Goal: Information Seeking & Learning: Learn about a topic

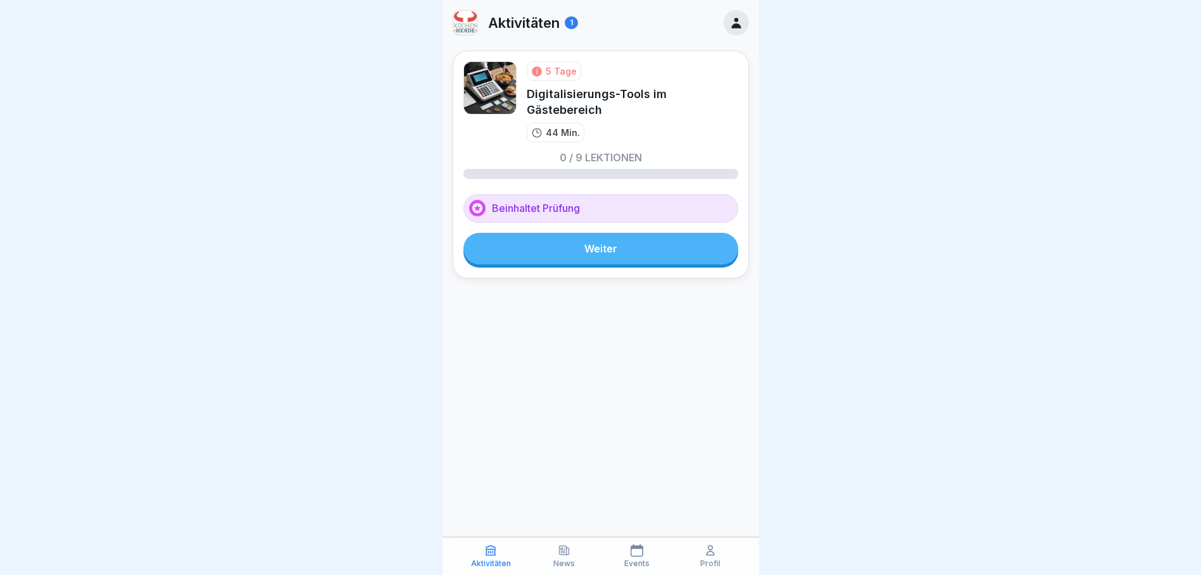
click at [631, 251] on link "Weiter" at bounding box center [600, 249] width 275 height 32
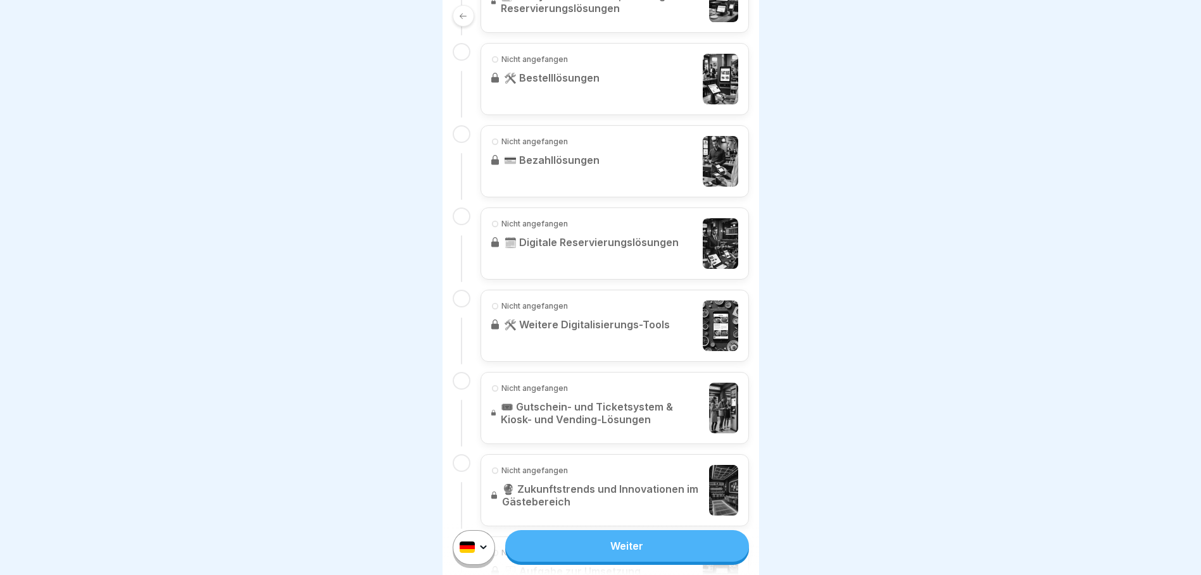
scroll to position [696, 0]
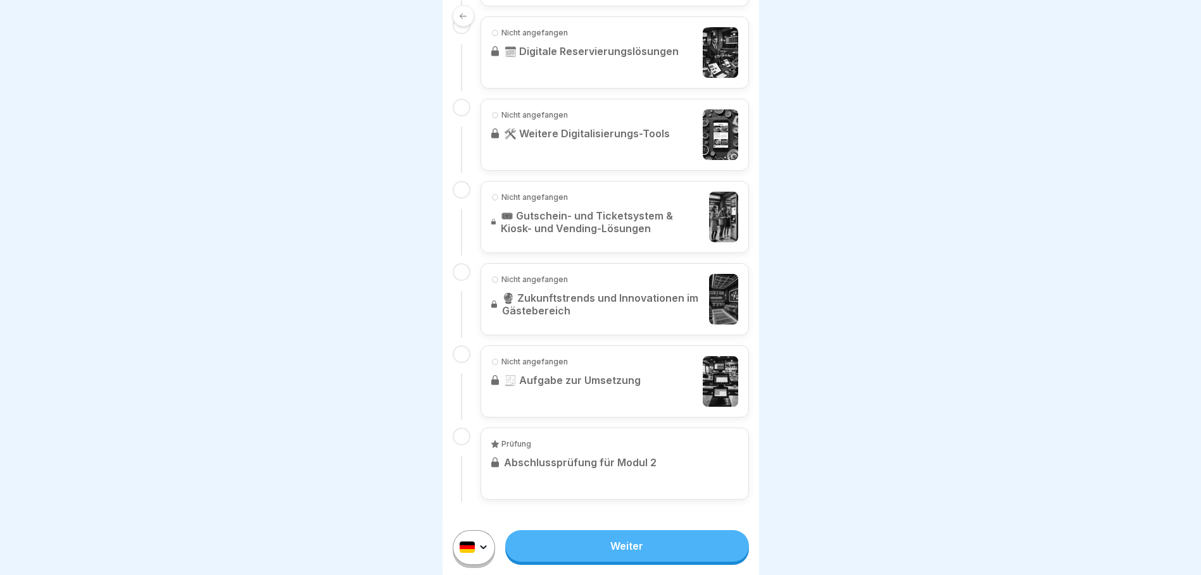
click at [636, 562] on link "Weiter" at bounding box center [626, 547] width 243 height 32
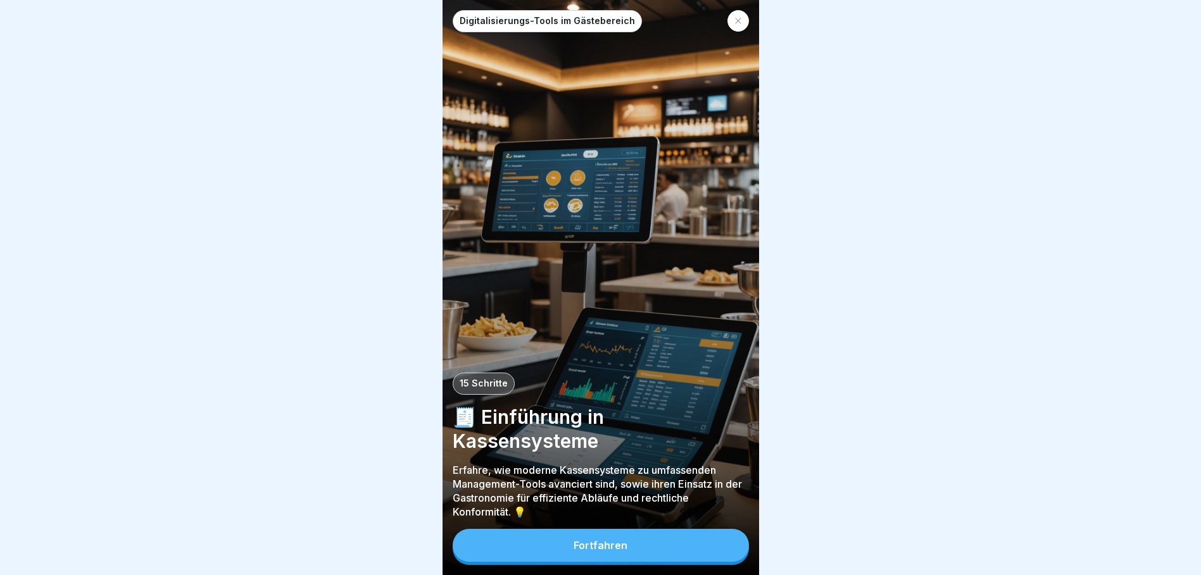
scroll to position [9, 0]
click at [642, 542] on button "Fortfahren" at bounding box center [601, 545] width 296 height 33
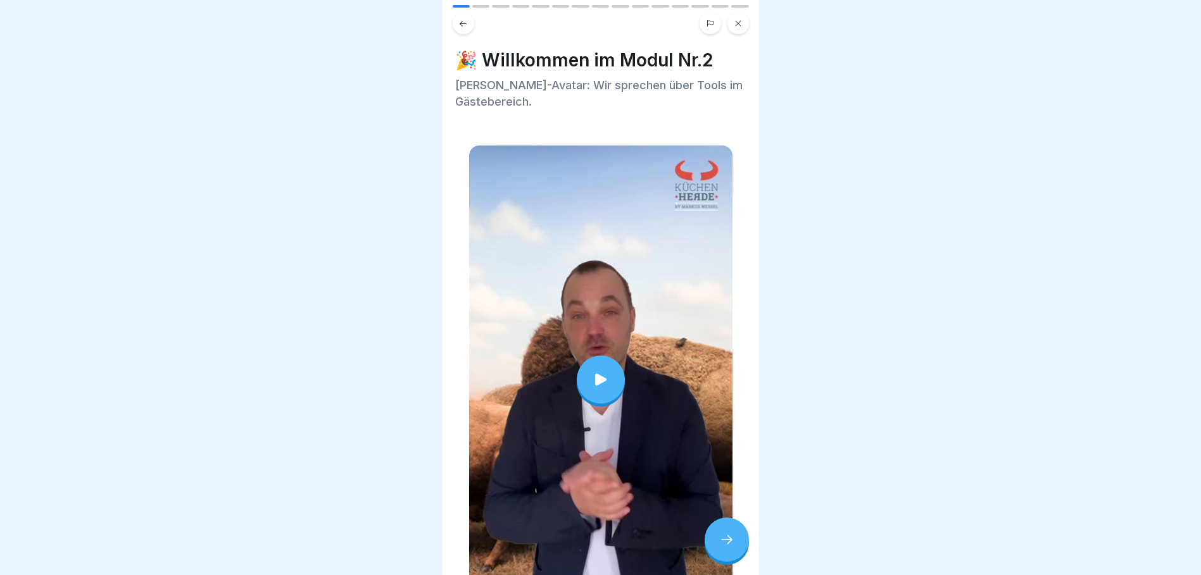
click at [595, 374] on icon at bounding box center [600, 380] width 11 height 12
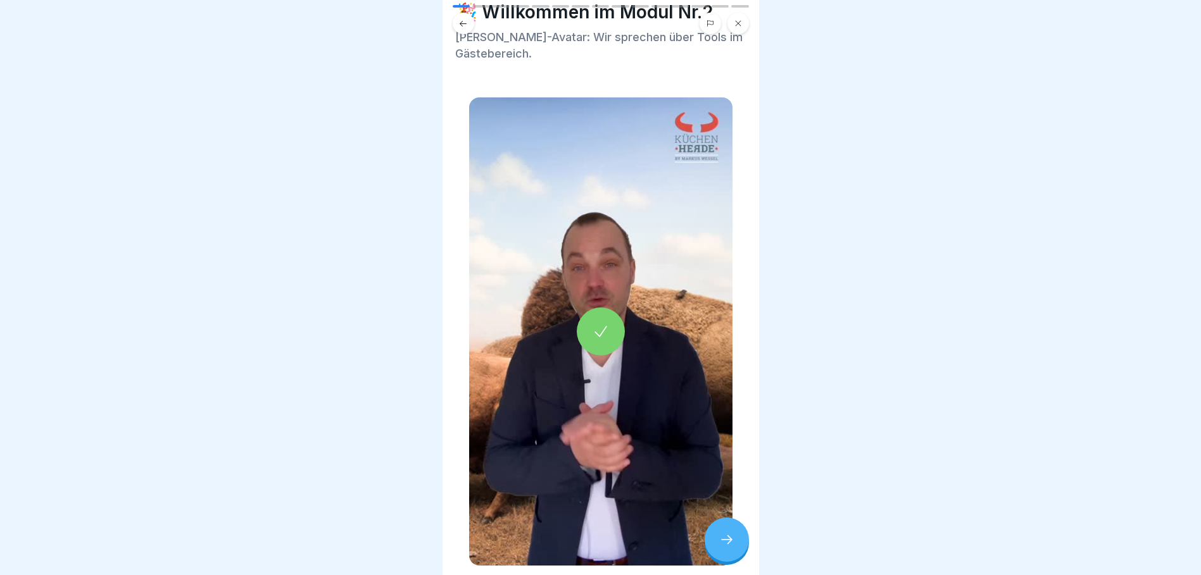
scroll to position [97, 0]
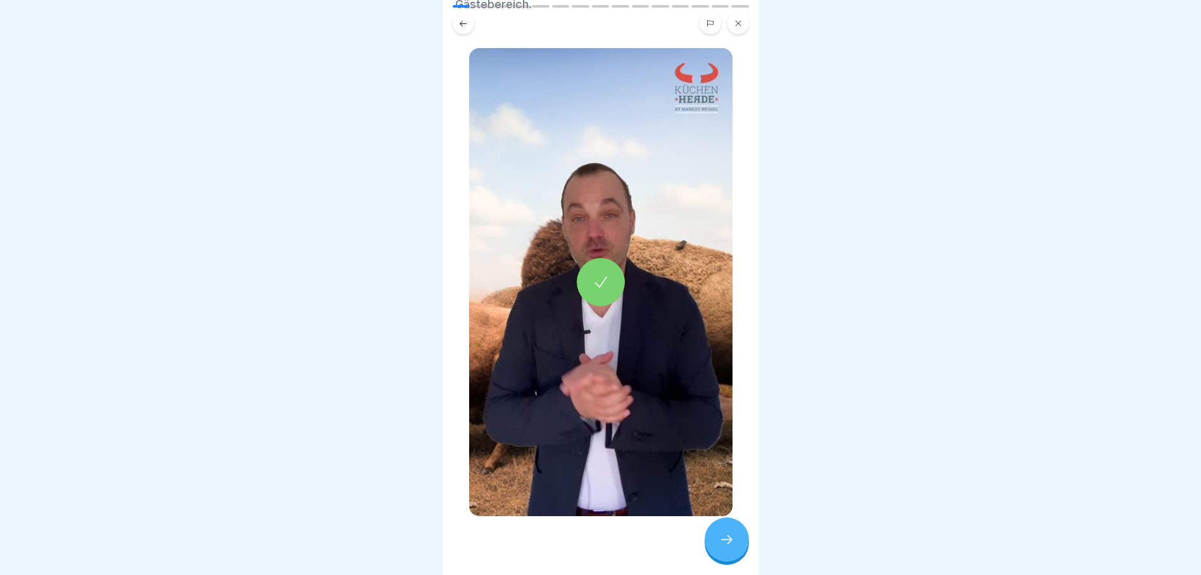
click at [729, 533] on div at bounding box center [727, 540] width 44 height 44
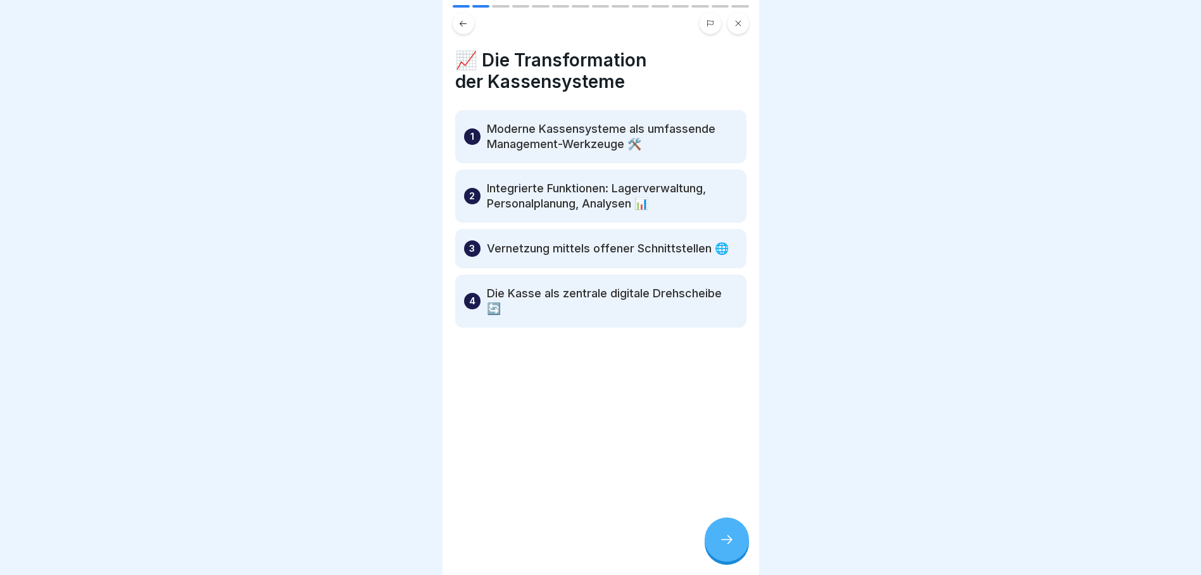
scroll to position [0, 0]
click at [724, 542] on div at bounding box center [727, 540] width 44 height 44
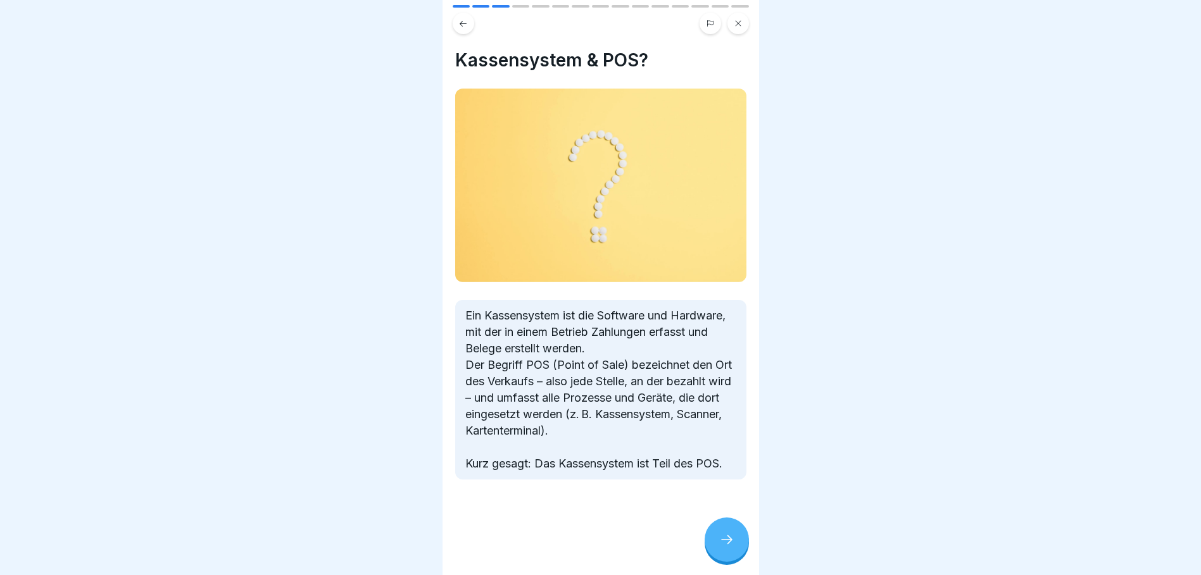
click at [734, 548] on icon at bounding box center [726, 539] width 15 height 15
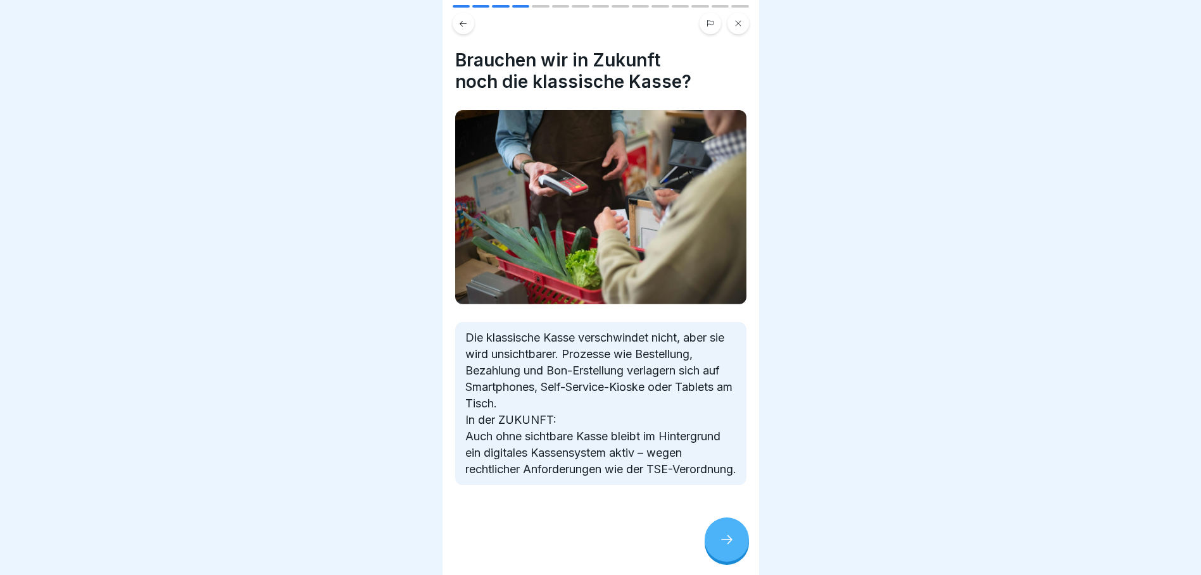
click at [732, 547] on icon at bounding box center [726, 539] width 15 height 15
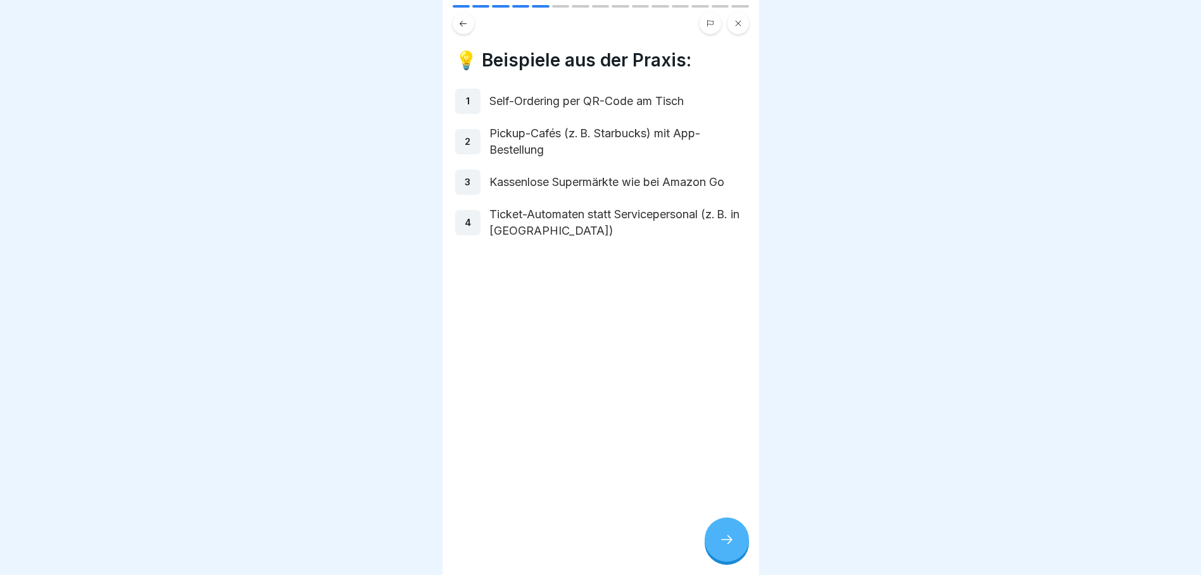
click at [725, 548] on icon at bounding box center [726, 539] width 15 height 15
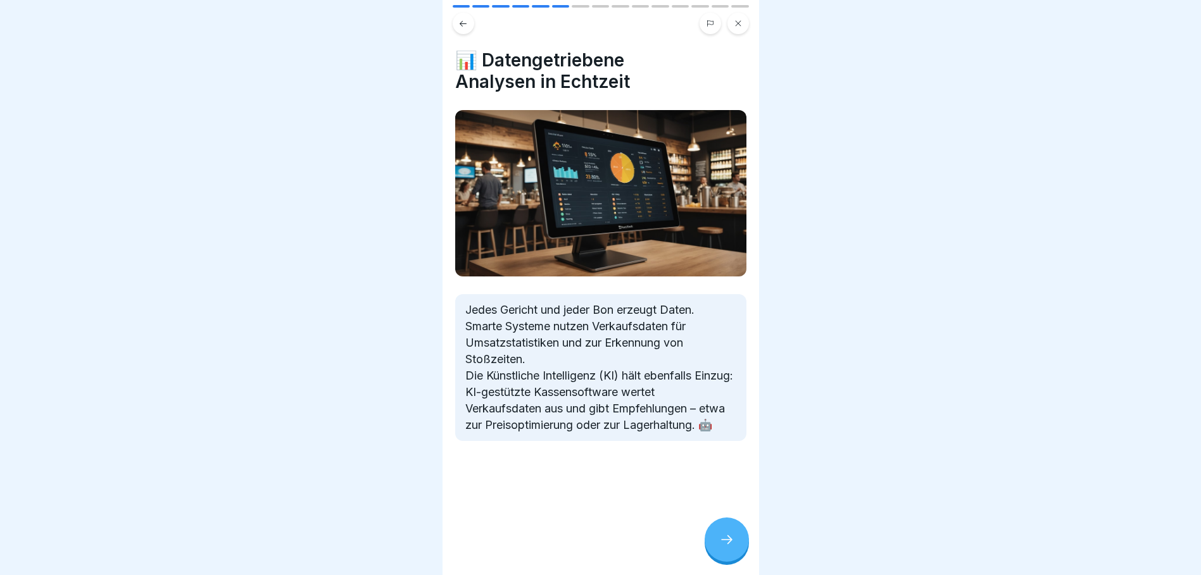
click at [724, 548] on icon at bounding box center [726, 539] width 15 height 15
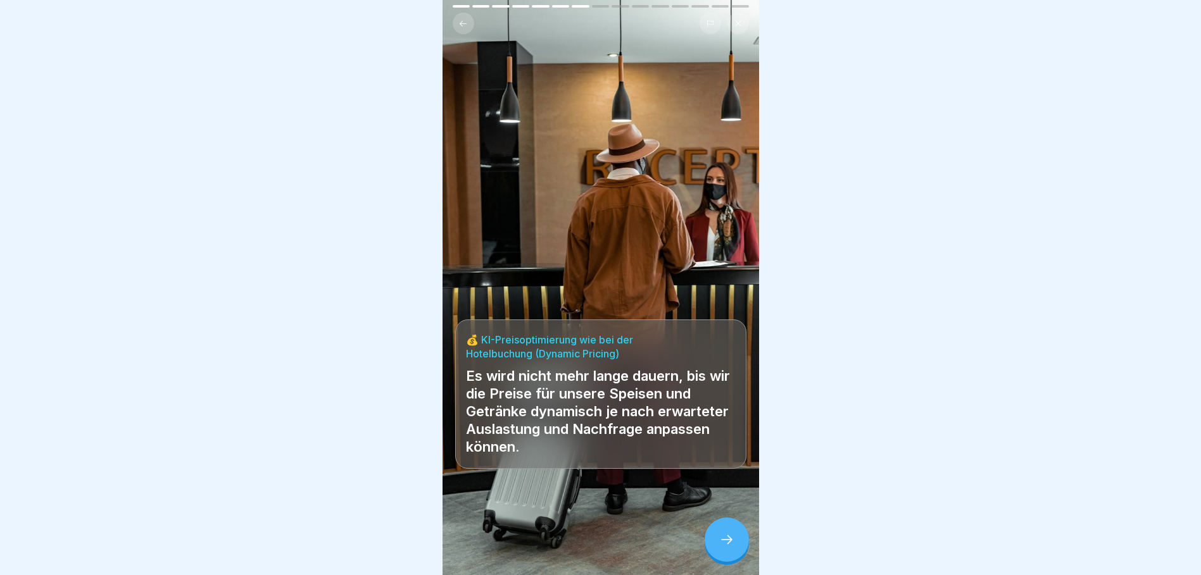
click at [731, 548] on icon at bounding box center [726, 539] width 15 height 15
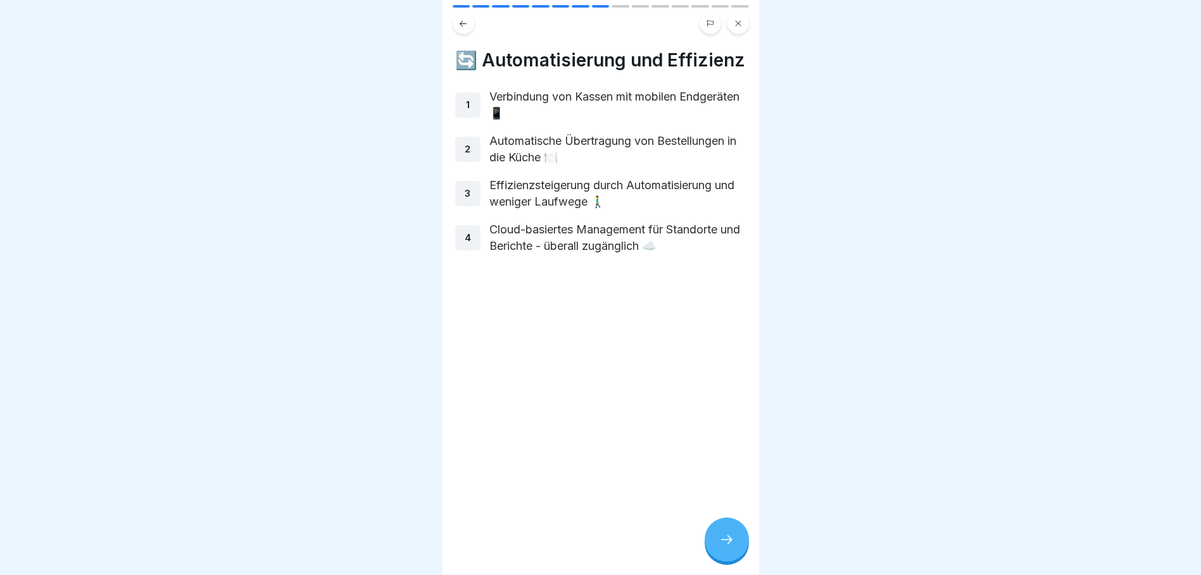
click at [737, 556] on div at bounding box center [727, 540] width 44 height 44
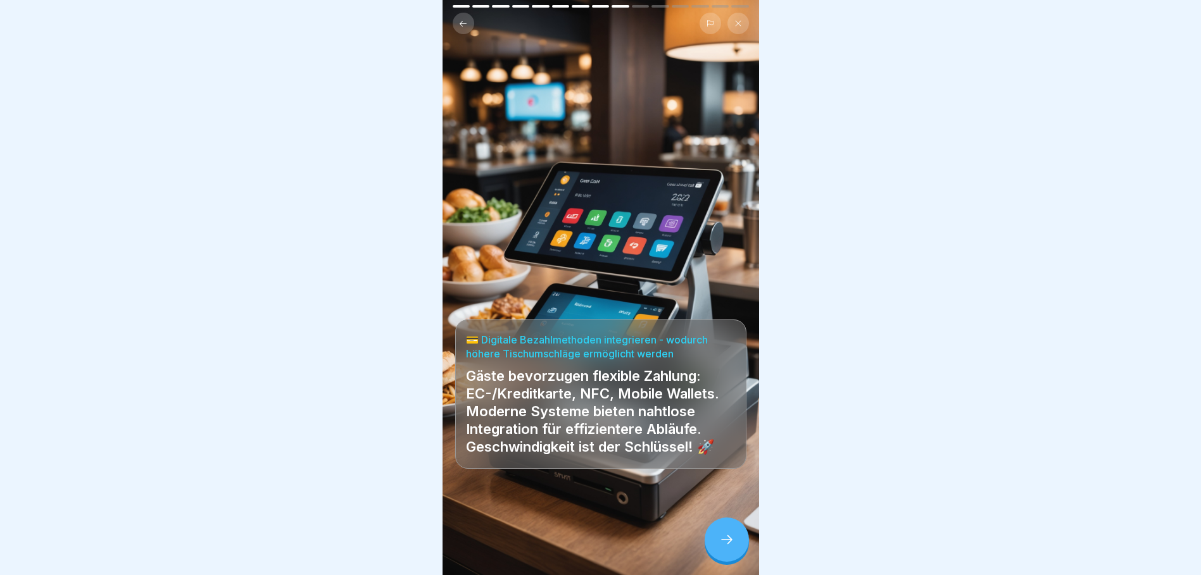
click at [721, 548] on icon at bounding box center [726, 539] width 15 height 15
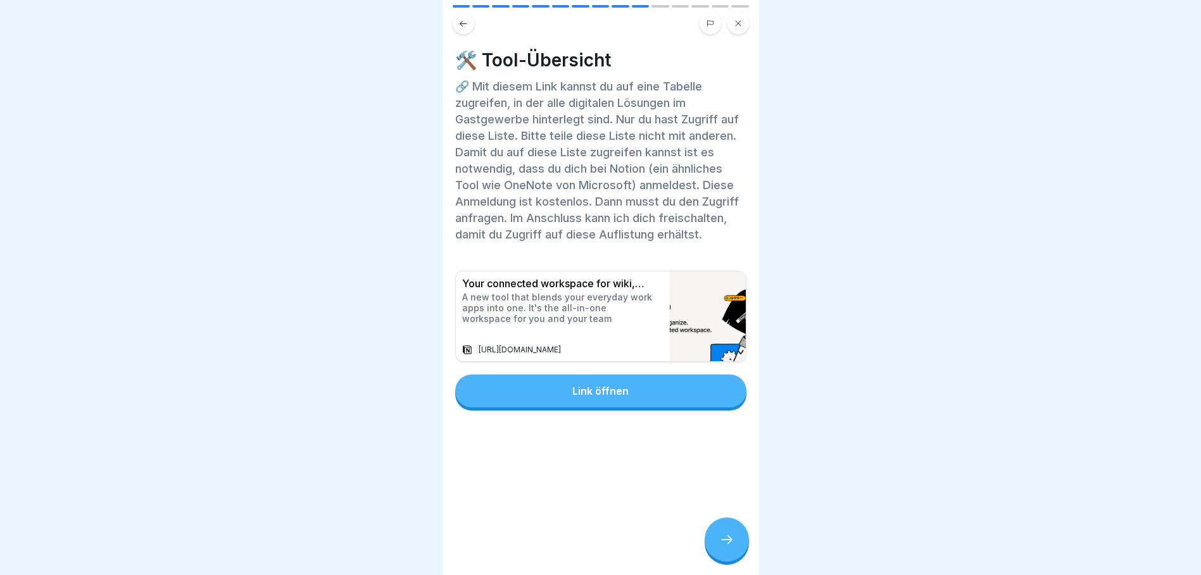
click at [630, 408] on button "Link öffnen" at bounding box center [600, 391] width 291 height 33
click at [729, 548] on icon at bounding box center [726, 539] width 15 height 15
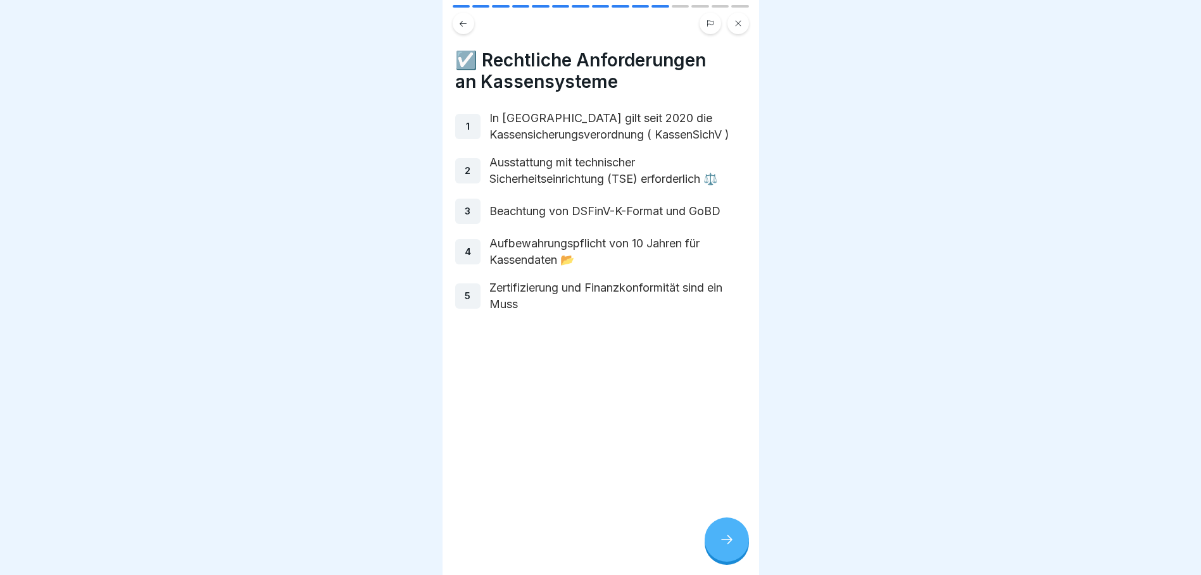
click at [739, 556] on div at bounding box center [727, 540] width 44 height 44
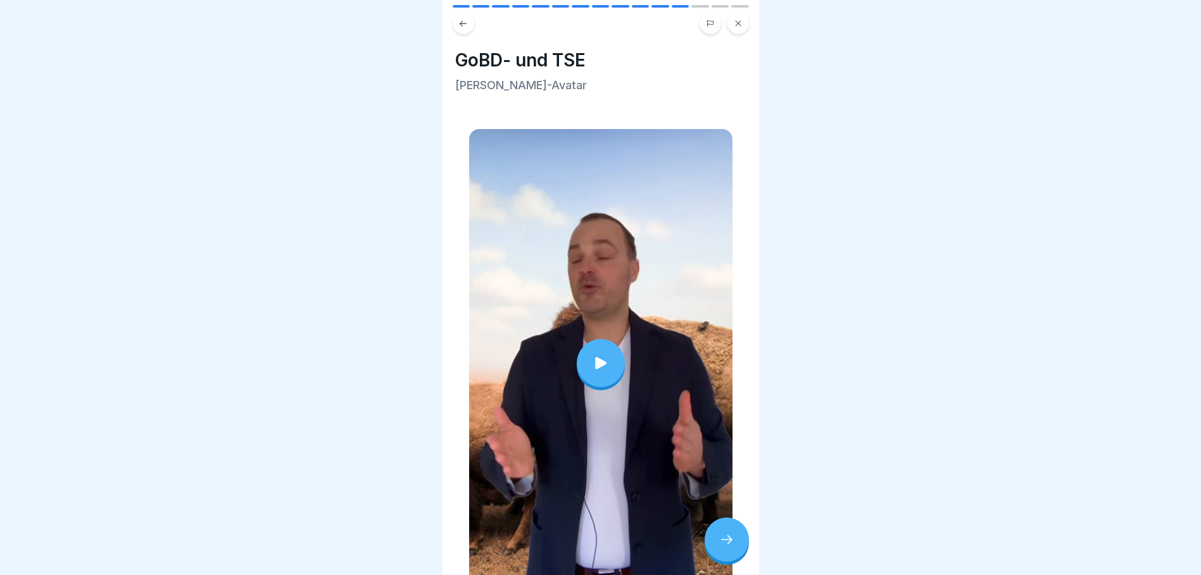
click at [595, 357] on icon at bounding box center [600, 363] width 11 height 12
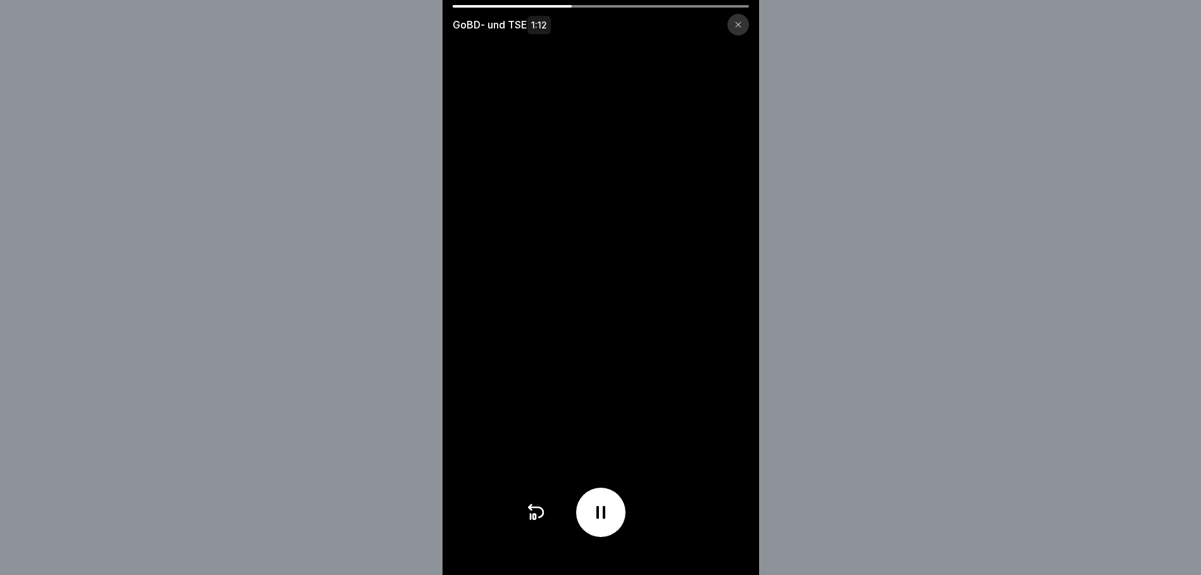
click at [607, 523] on icon at bounding box center [601, 513] width 20 height 20
click at [742, 23] on icon at bounding box center [738, 25] width 8 height 8
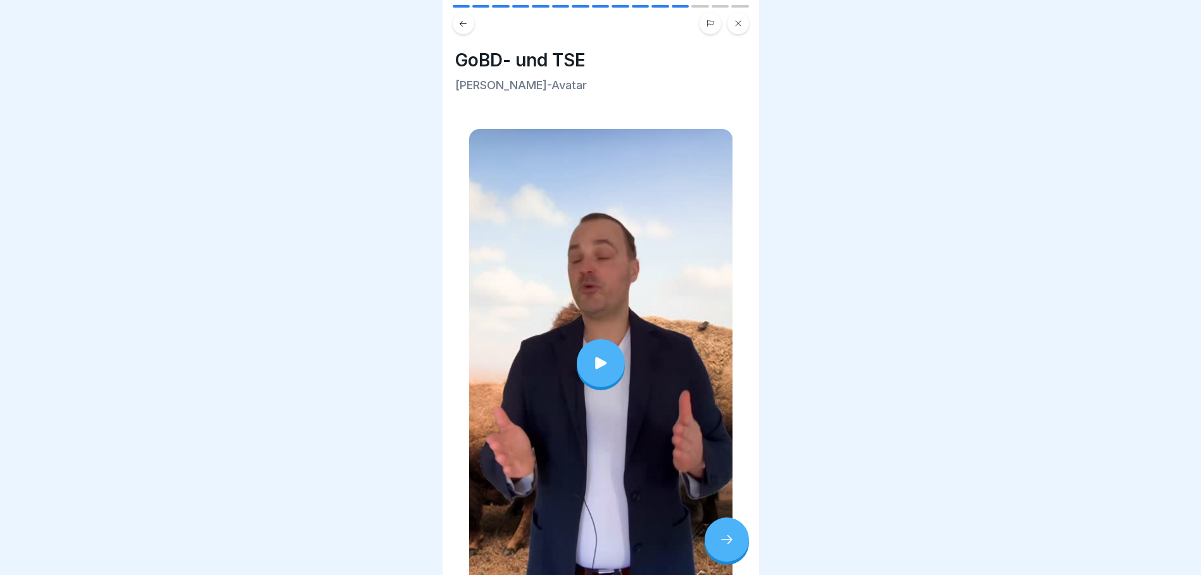
click at [738, 25] on icon at bounding box center [738, 24] width 8 height 8
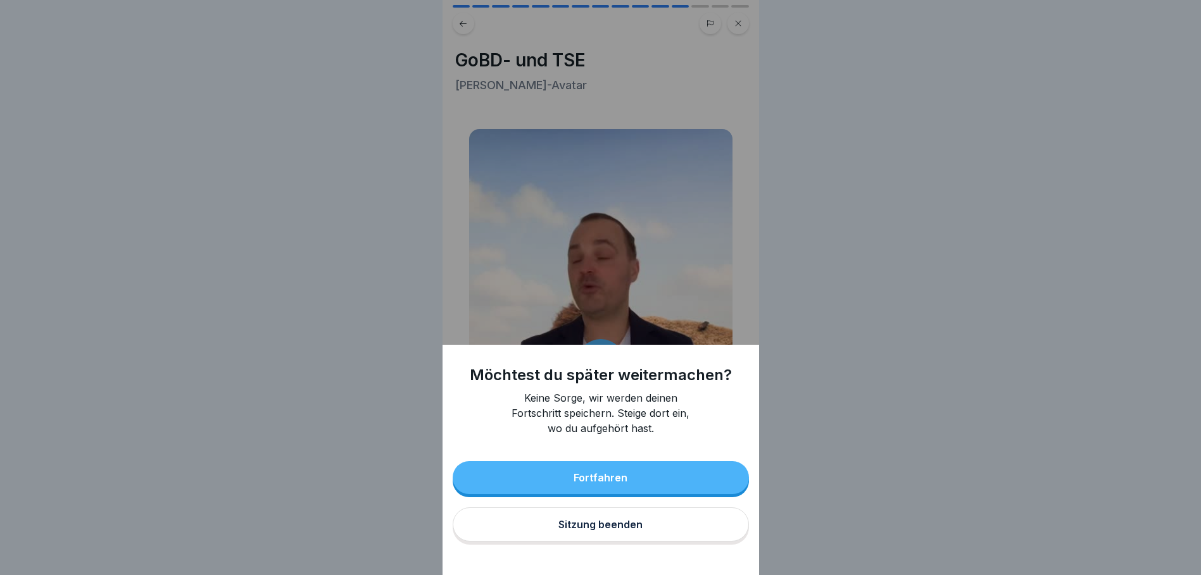
click at [632, 531] on div "Sitzung beenden" at bounding box center [600, 524] width 84 height 11
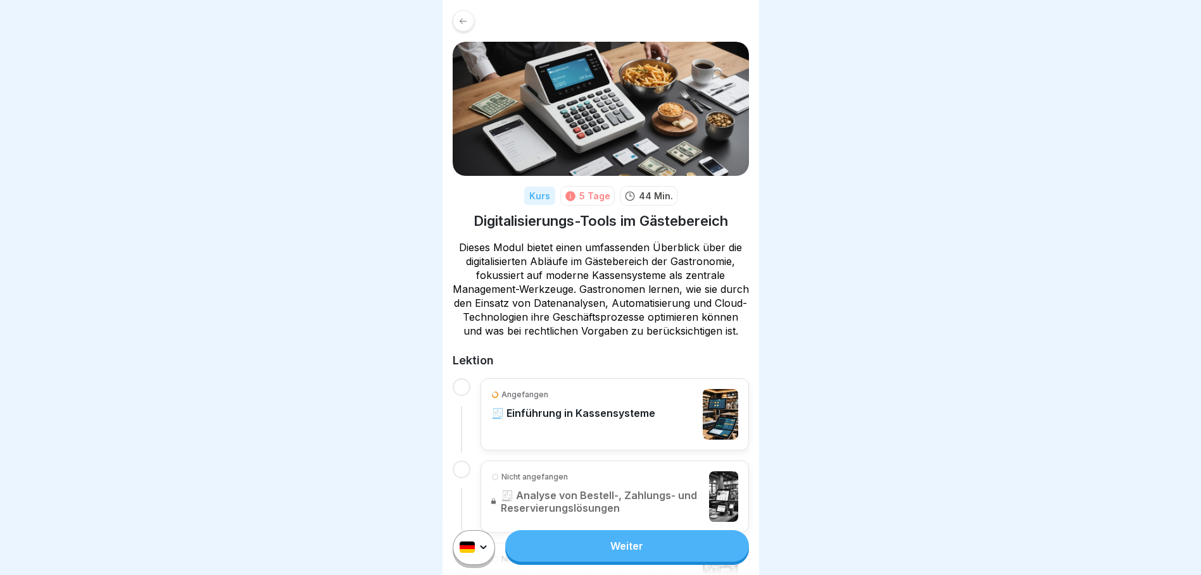
click at [465, 23] on icon at bounding box center [462, 20] width 9 height 9
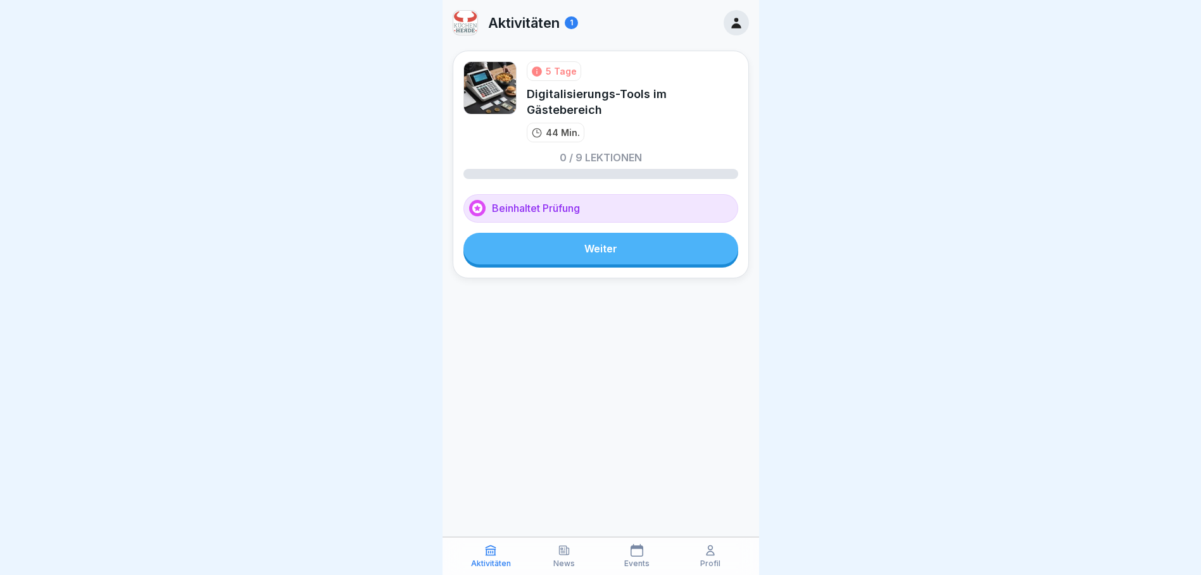
click at [534, 20] on p "Aktivitäten" at bounding box center [524, 23] width 72 height 16
click at [574, 25] on div "1" at bounding box center [571, 22] width 13 height 13
click at [455, 20] on img at bounding box center [465, 23] width 24 height 24
click at [735, 23] on icon at bounding box center [736, 23] width 14 height 14
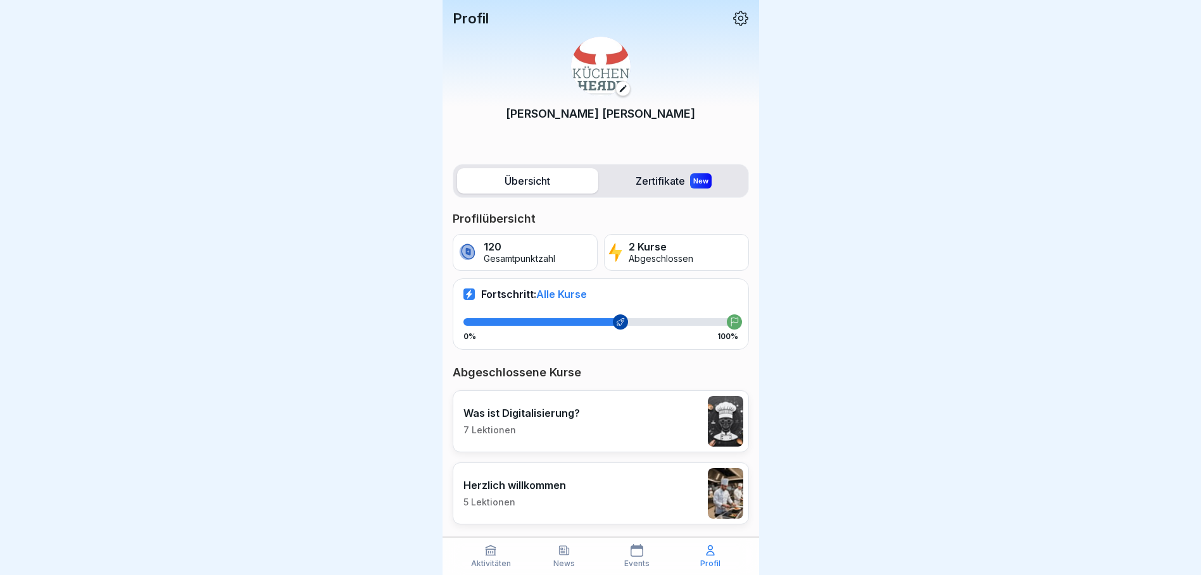
scroll to position [9, 0]
click at [502, 425] on p "7 Lektionen" at bounding box center [521, 430] width 116 height 11
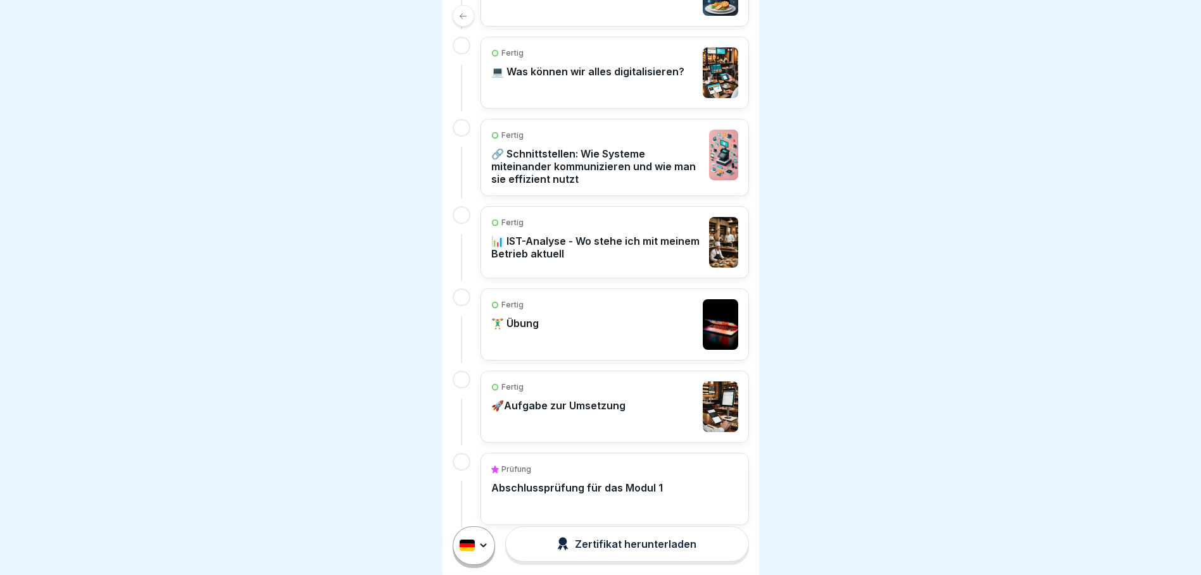
scroll to position [498, 0]
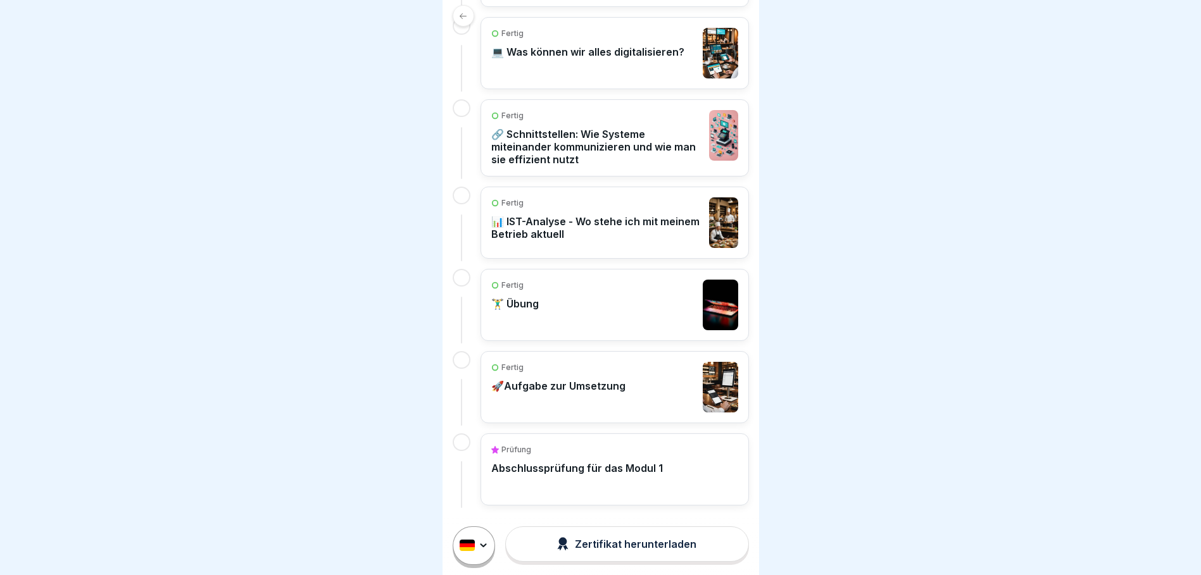
click at [574, 383] on p "🚀Aufgabe zur Umsetzung" at bounding box center [558, 386] width 134 height 13
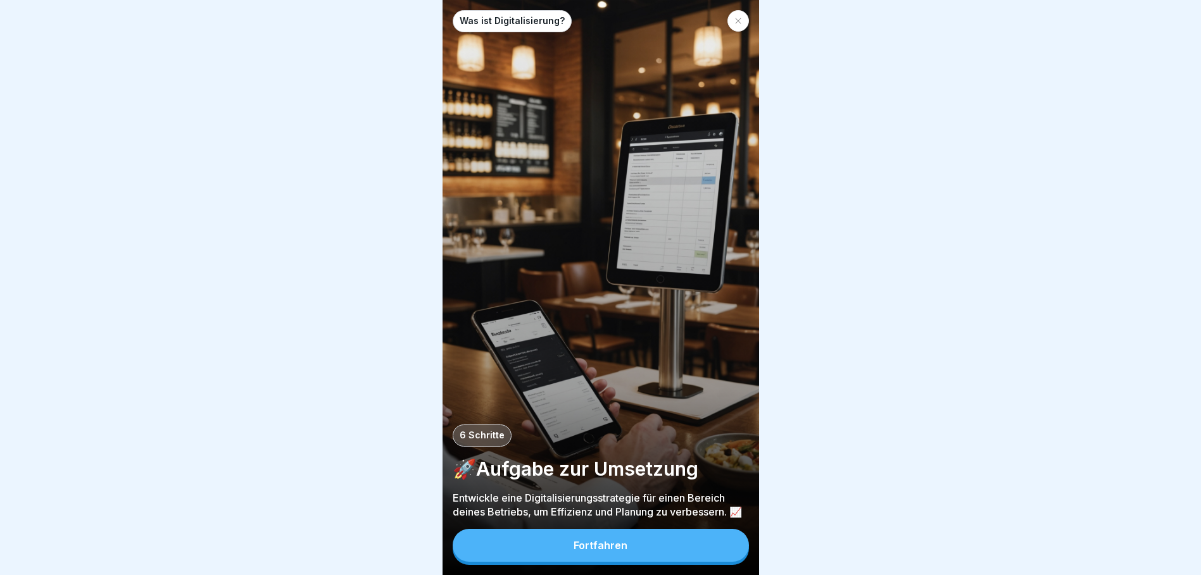
scroll to position [9, 0]
click at [588, 546] on div "Fortfahren" at bounding box center [601, 545] width 54 height 11
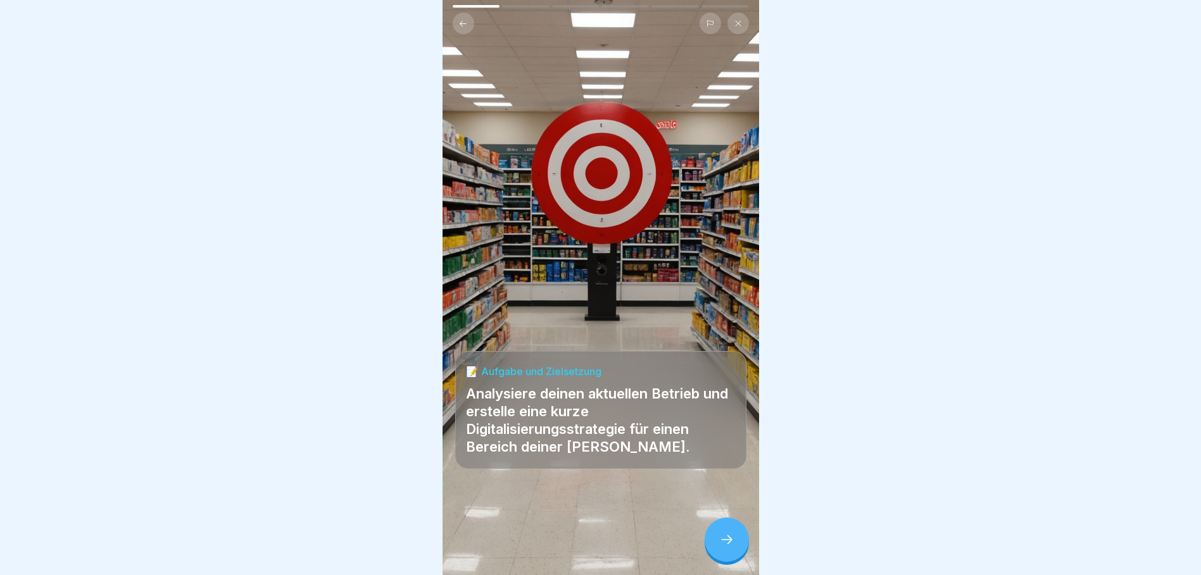
click at [724, 544] on icon at bounding box center [726, 539] width 15 height 15
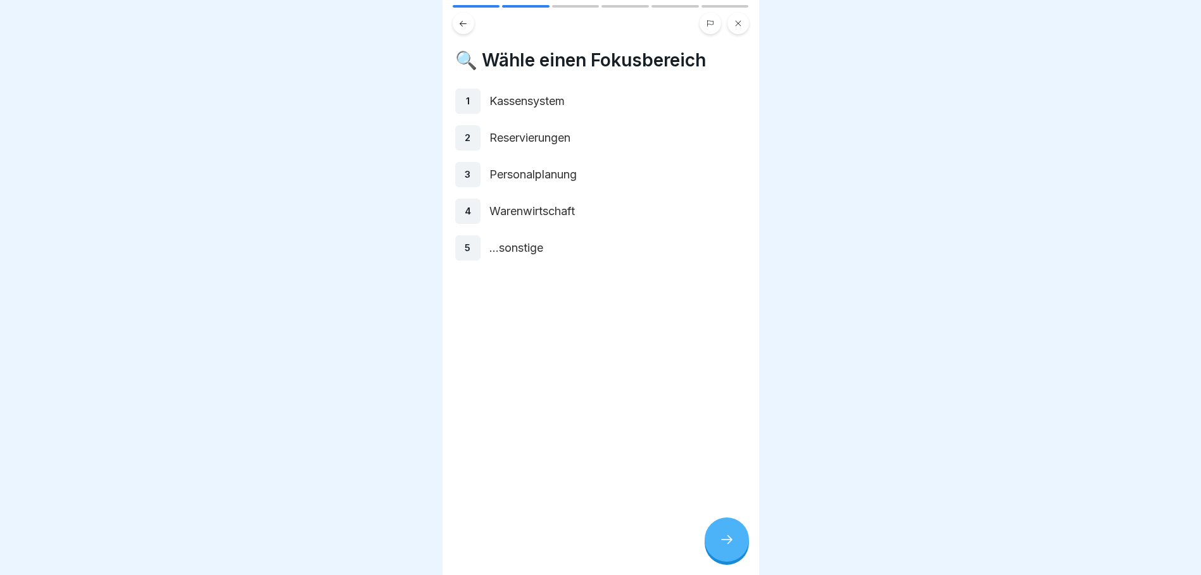
click at [724, 544] on icon at bounding box center [726, 539] width 15 height 15
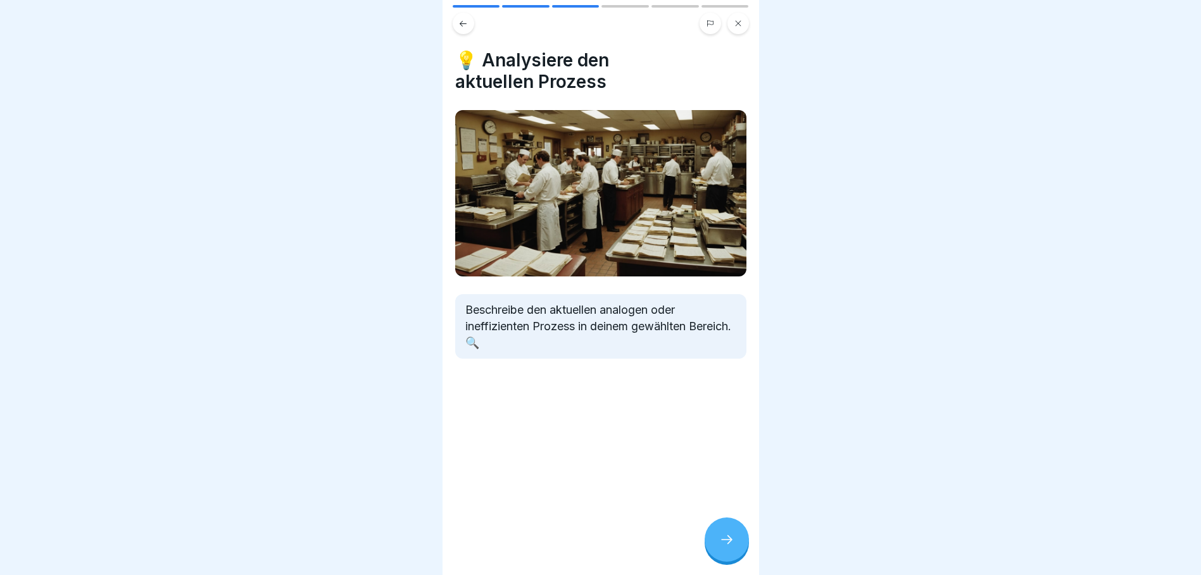
click at [724, 544] on icon at bounding box center [726, 539] width 15 height 15
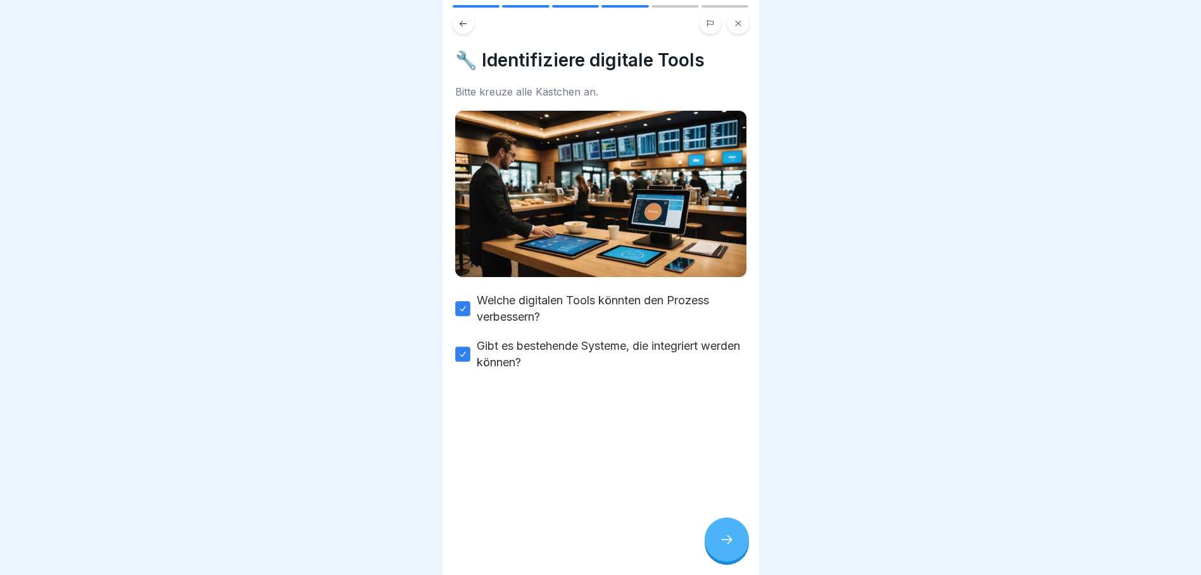
click at [724, 544] on icon at bounding box center [726, 539] width 15 height 15
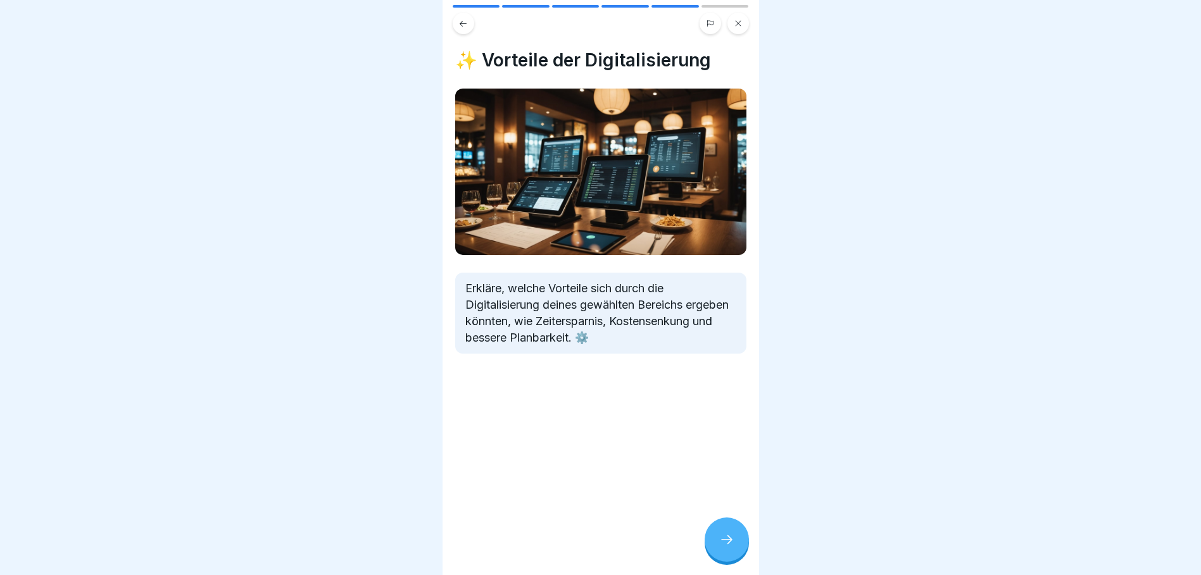
click at [724, 544] on icon at bounding box center [726, 539] width 15 height 15
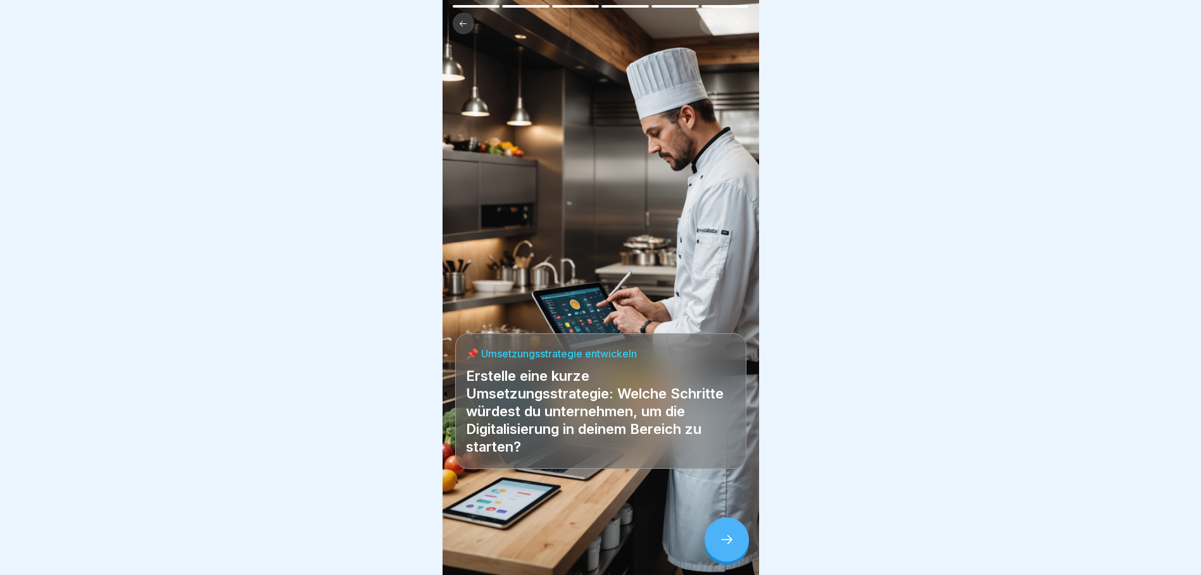
click at [724, 544] on icon at bounding box center [726, 539] width 15 height 15
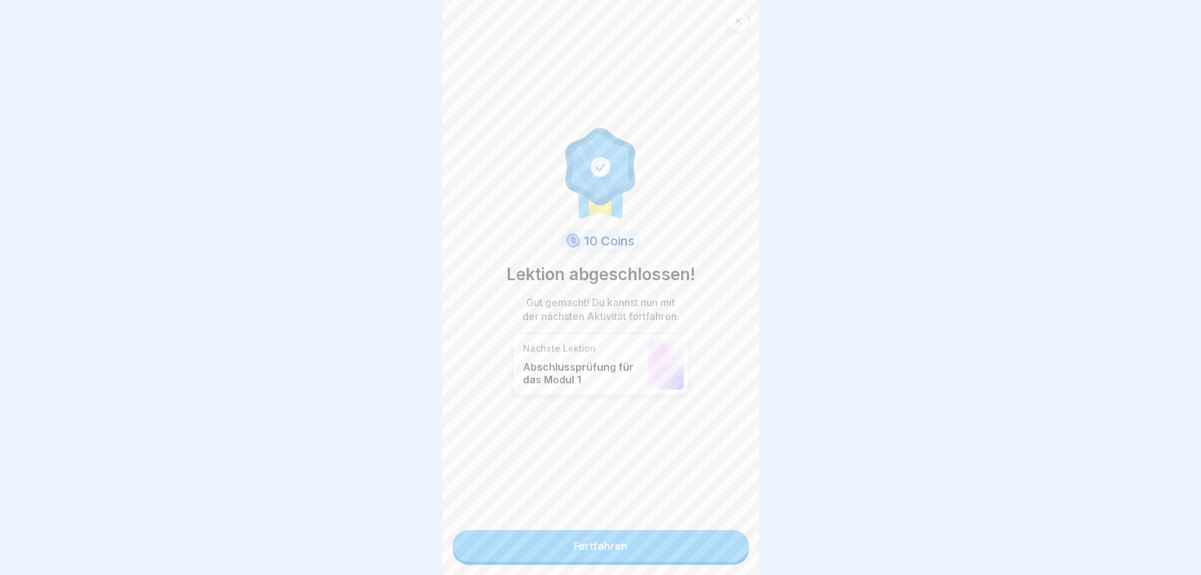
click at [739, 18] on icon at bounding box center [738, 21] width 6 height 6
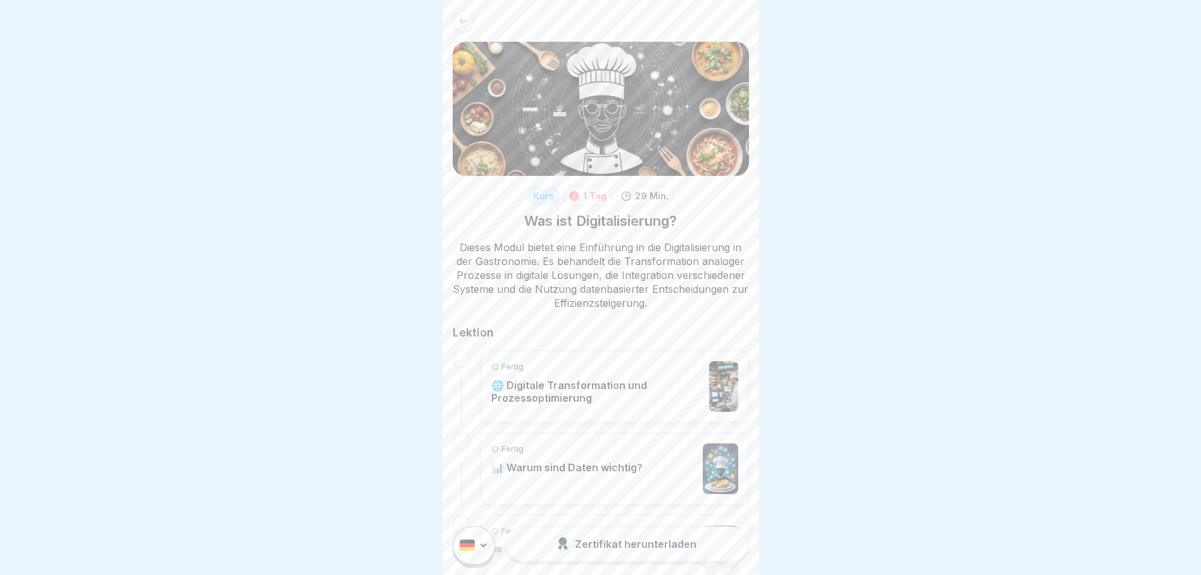
click at [463, 19] on icon at bounding box center [462, 20] width 9 height 9
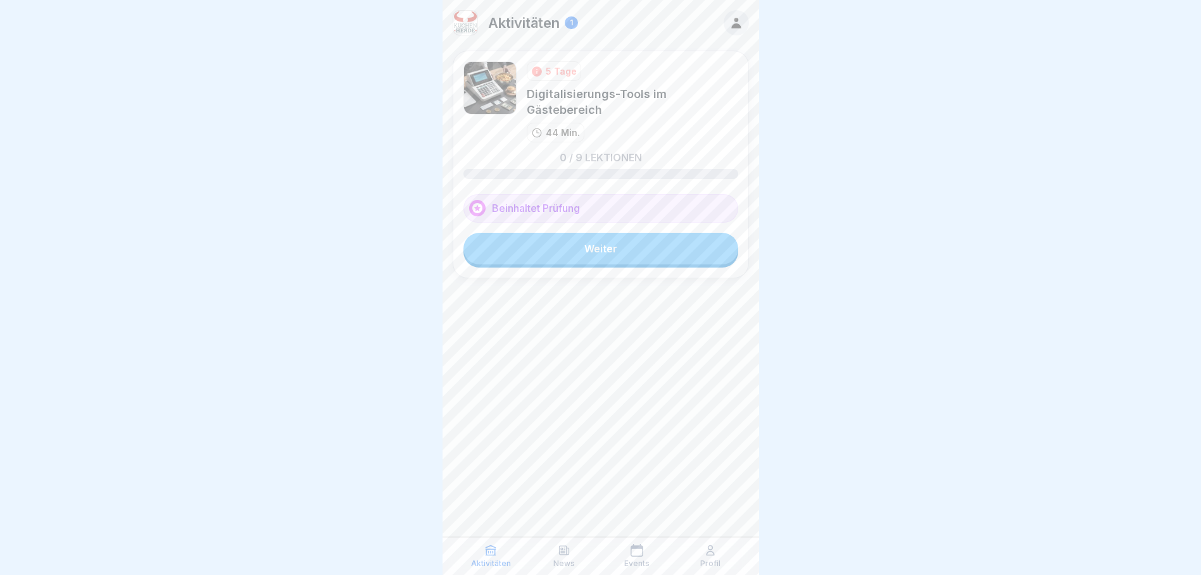
click at [468, 21] on img at bounding box center [465, 23] width 24 height 24
click at [733, 17] on icon at bounding box center [736, 23] width 14 height 14
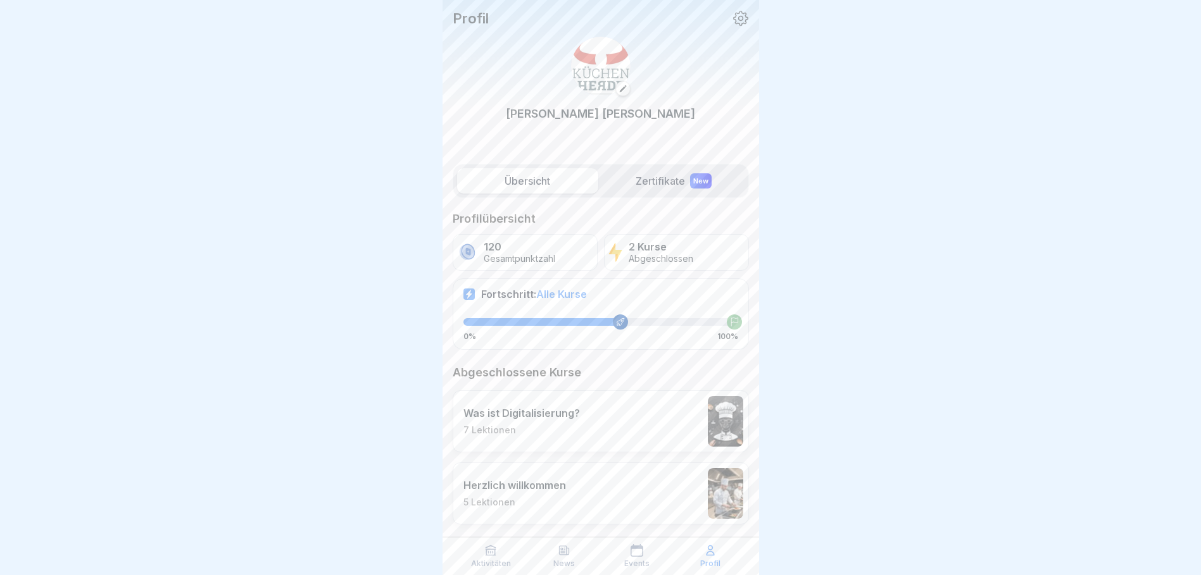
scroll to position [9, 0]
click at [660, 172] on label "Zertifikate New" at bounding box center [673, 180] width 141 height 25
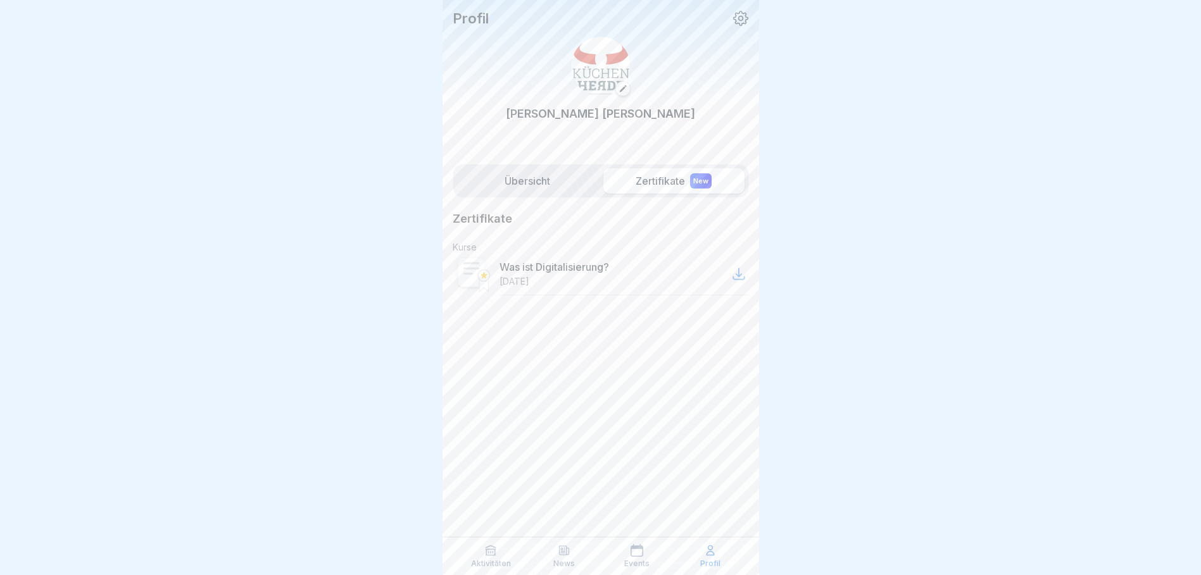
click at [742, 276] on icon at bounding box center [738, 274] width 15 height 15
